Goal: Information Seeking & Learning: Understand process/instructions

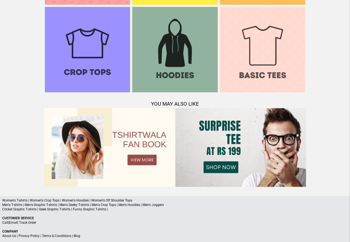
scroll to position [534, 0]
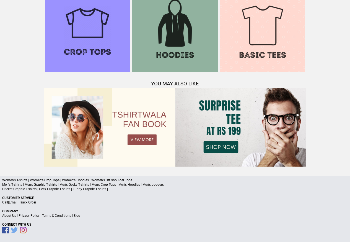
click at [64, 216] on link "Terms & Conditions" at bounding box center [56, 215] width 29 height 4
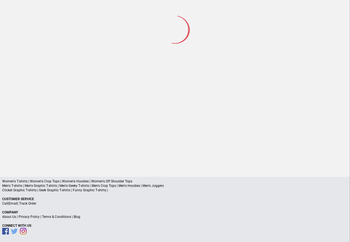
scroll to position [73, 0]
